Goal: Communication & Community: Answer question/provide support

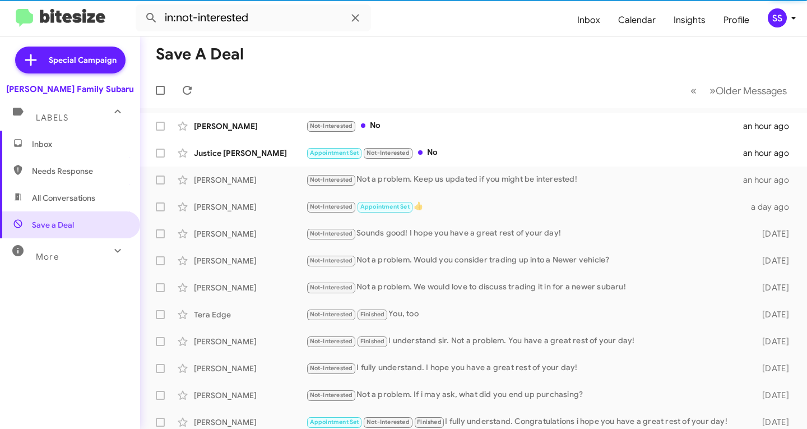
click at [82, 147] on span "Inbox" at bounding box center [79, 143] width 95 height 11
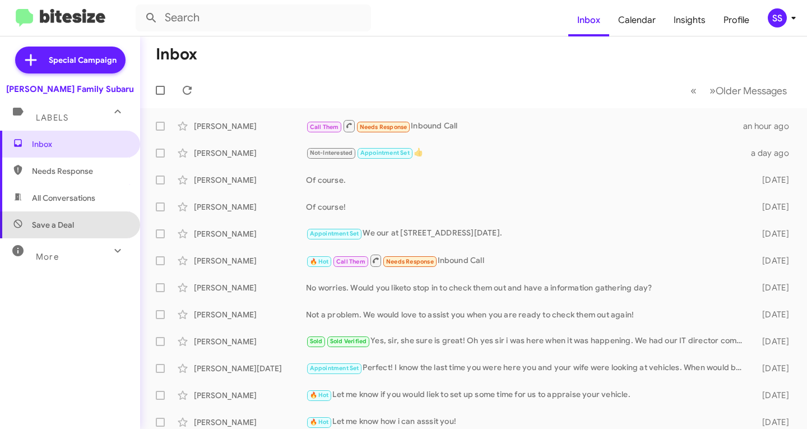
click at [72, 225] on span "Save a Deal" at bounding box center [53, 224] width 42 height 11
type input "in:not-interested"
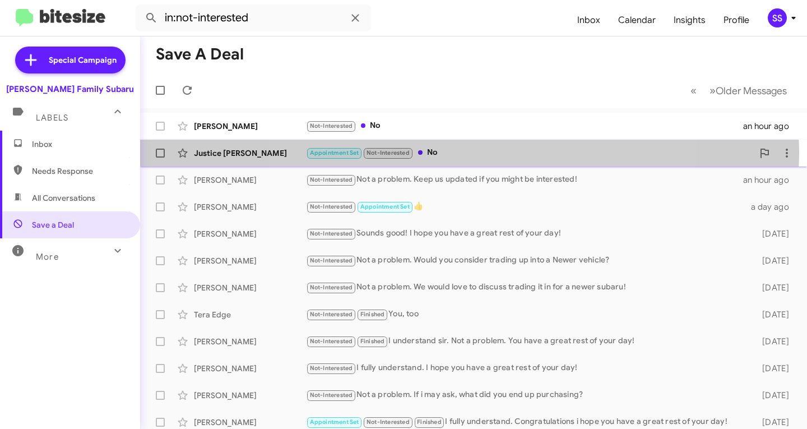
click at [463, 152] on div "Appointment Set Not-Interested No" at bounding box center [529, 152] width 447 height 13
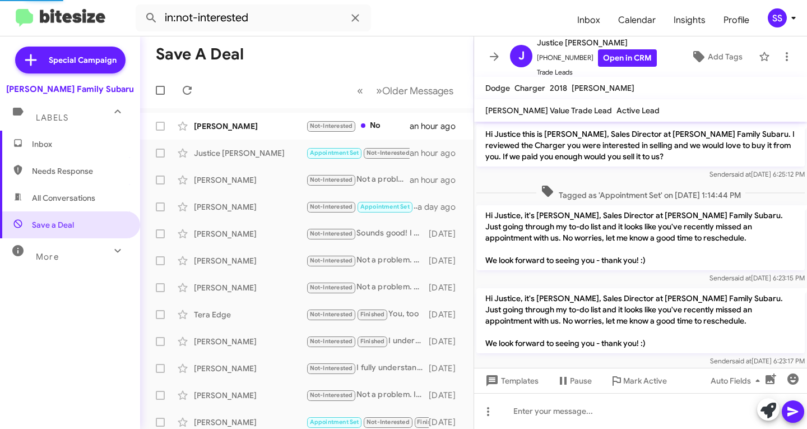
scroll to position [572, 0]
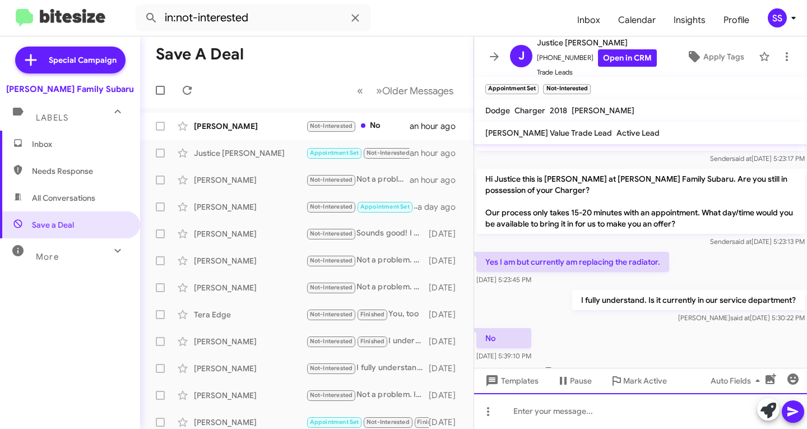
click at [567, 403] on div at bounding box center [640, 411] width 333 height 36
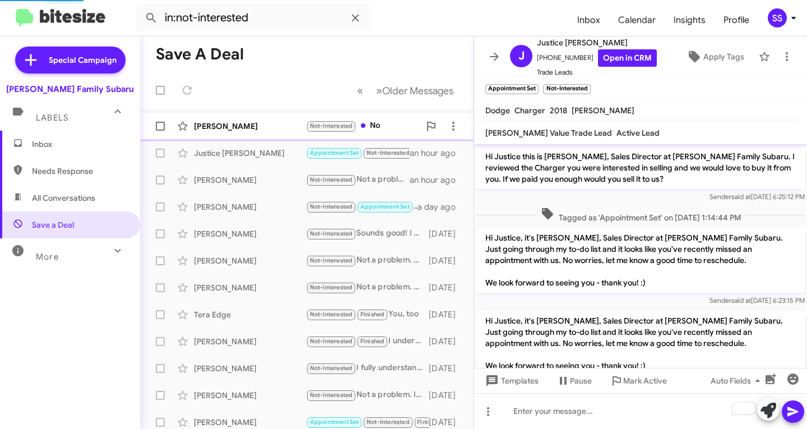
click at [242, 138] on span "[PERSON_NAME] Not-Interested No an hour ago" at bounding box center [306, 126] width 333 height 27
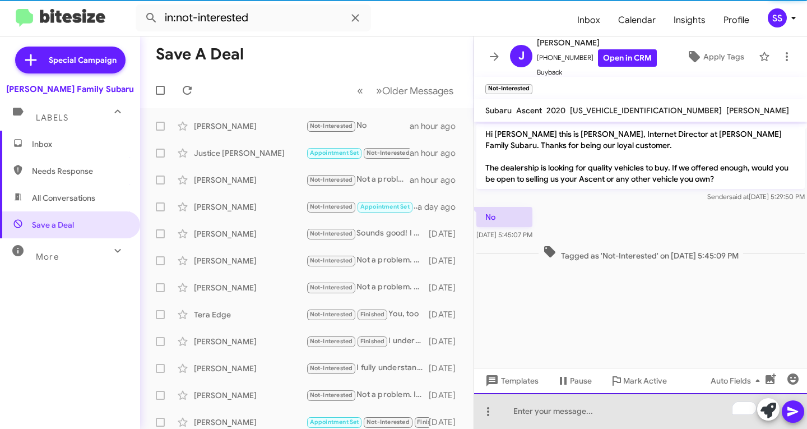
click at [545, 412] on div "To enrich screen reader interactions, please activate Accessibility in Grammarl…" at bounding box center [640, 411] width 333 height 36
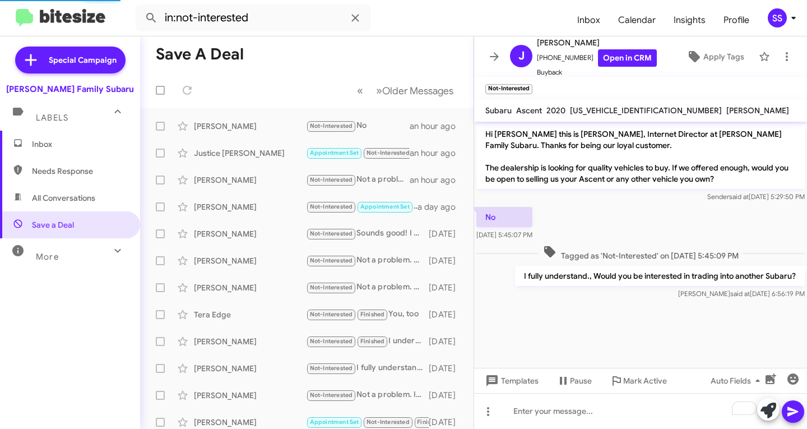
click at [50, 145] on span "Inbox" at bounding box center [79, 143] width 95 height 11
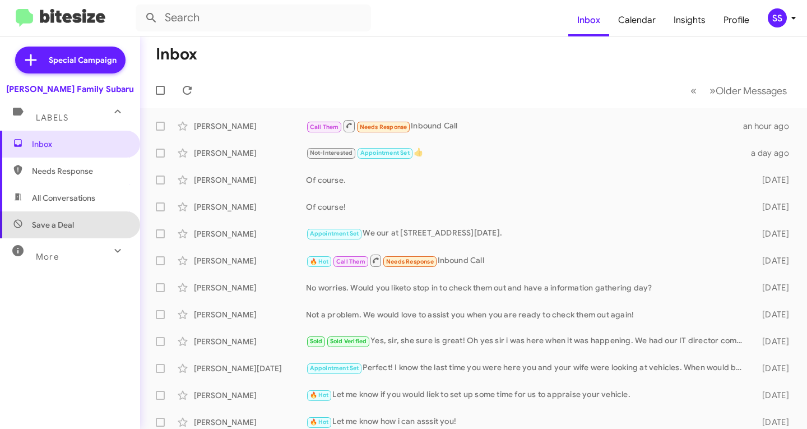
click at [77, 220] on span "Save a Deal" at bounding box center [70, 224] width 140 height 27
type input "in:not-interested"
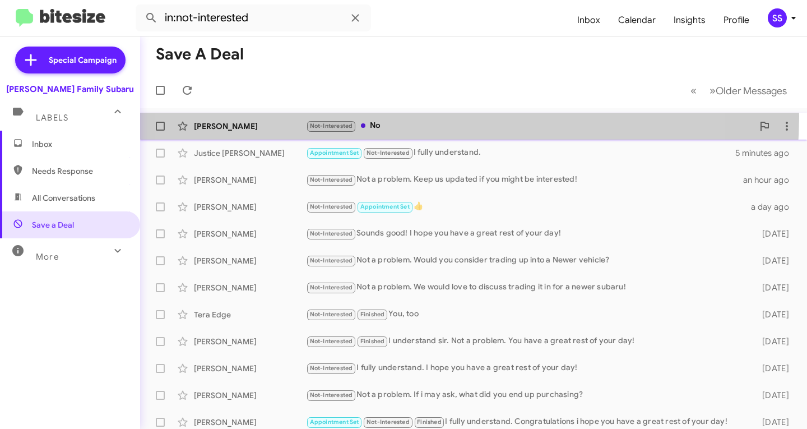
click at [406, 117] on div "[PERSON_NAME] Not-Interested No 4 minutes ago" at bounding box center [473, 126] width 649 height 22
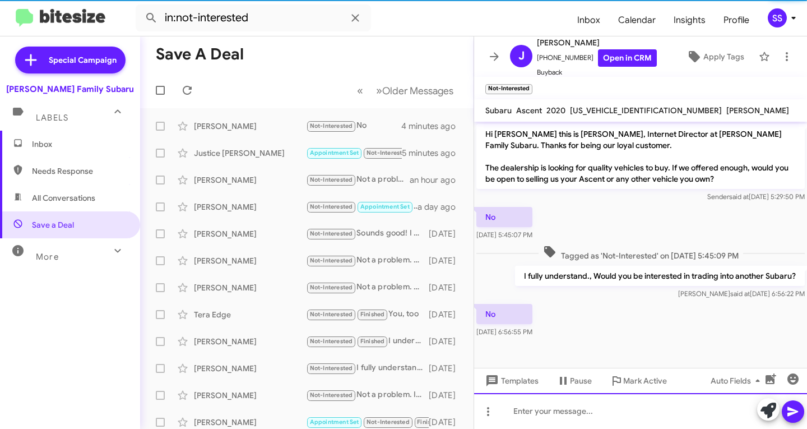
click at [593, 412] on div at bounding box center [640, 411] width 333 height 36
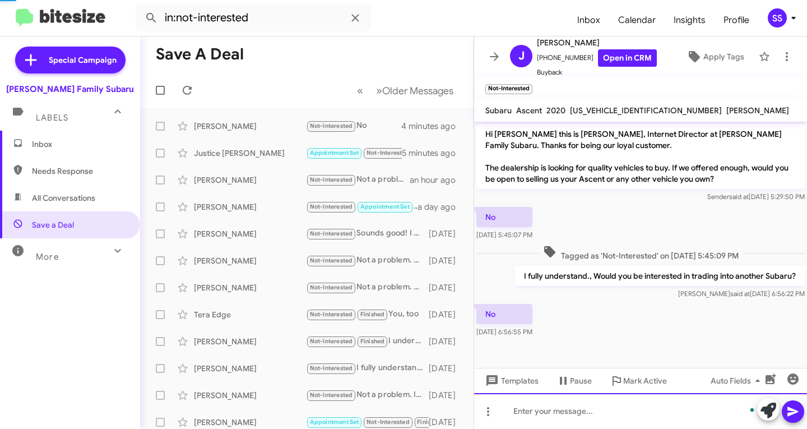
scroll to position [27, 0]
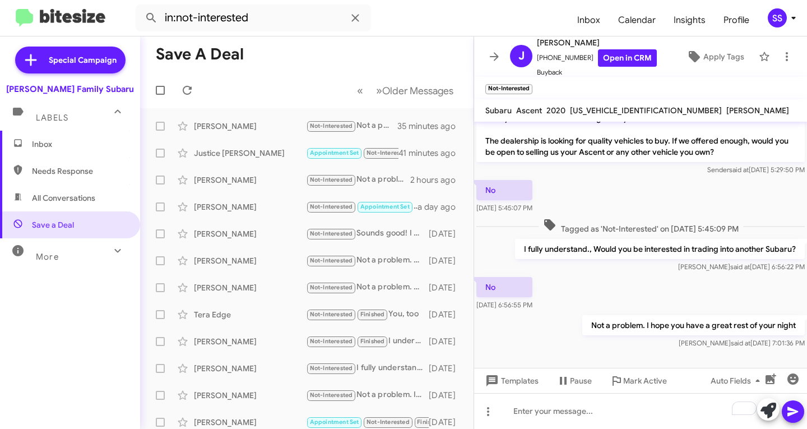
click at [78, 140] on span "Inbox" at bounding box center [79, 143] width 95 height 11
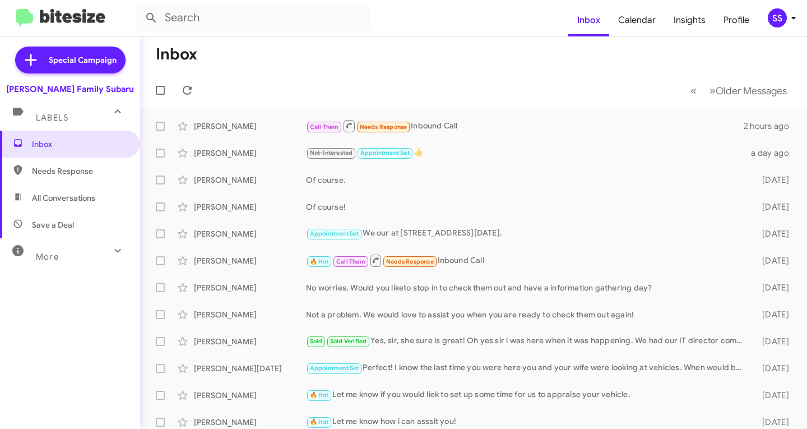
click at [78, 222] on span "Save a Deal" at bounding box center [70, 224] width 140 height 27
type input "in:not-interested"
